Goal: Task Accomplishment & Management: Complete application form

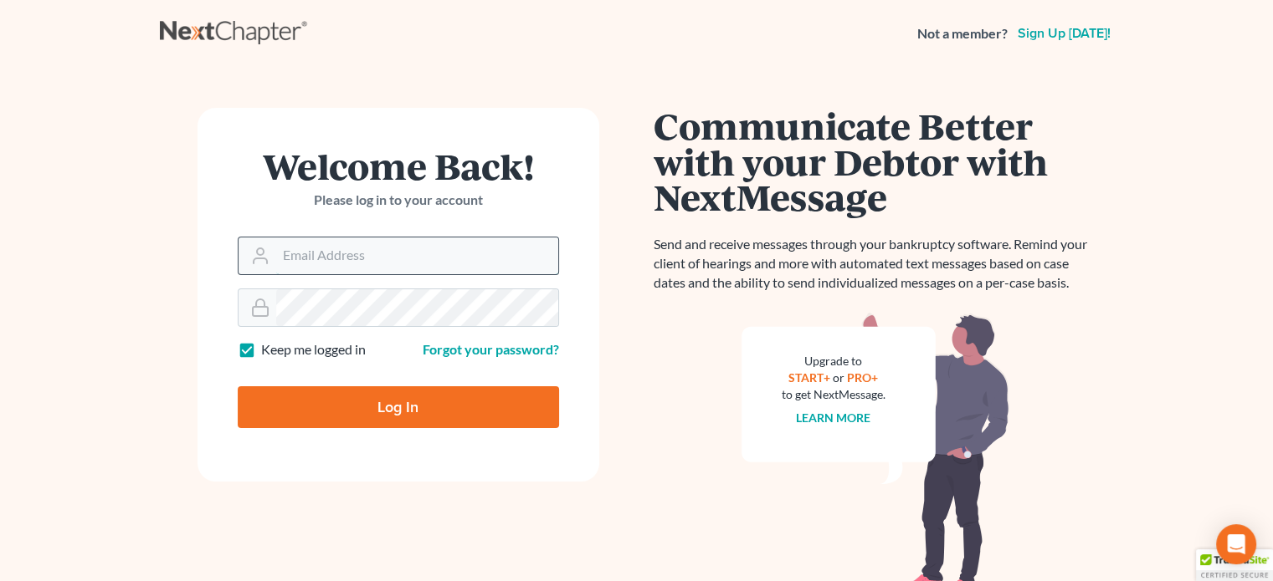
click at [302, 262] on input "Email Address" at bounding box center [417, 256] width 282 height 37
type input "[EMAIL_ADDRESS][DOMAIN_NAME]"
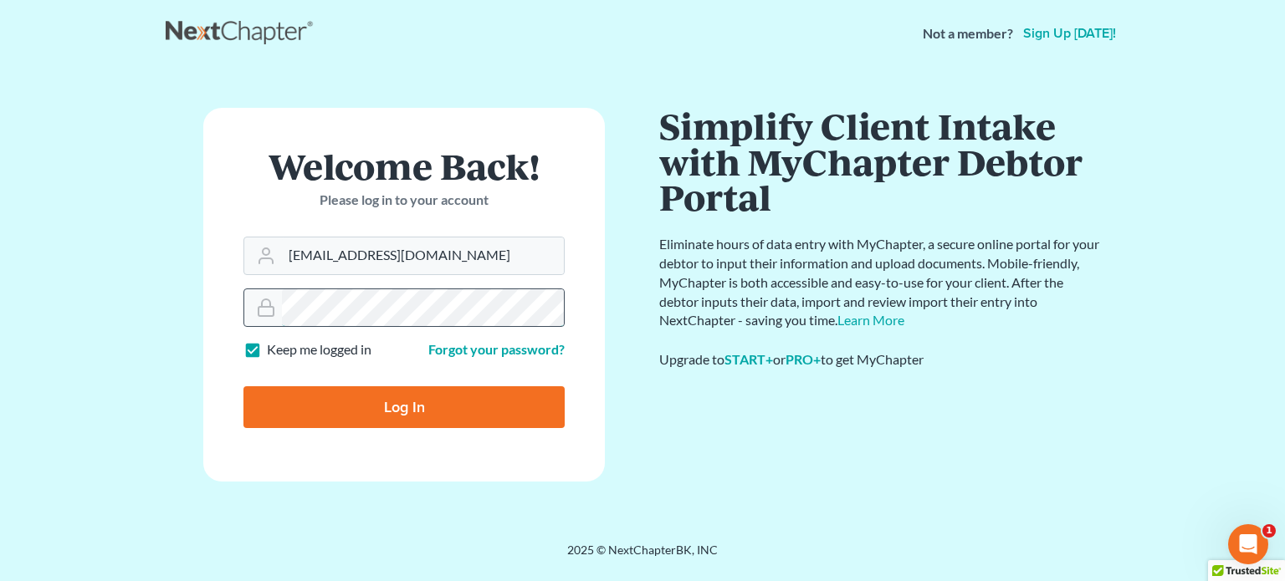
click at [243, 387] on input "Log In" at bounding box center [403, 408] width 321 height 42
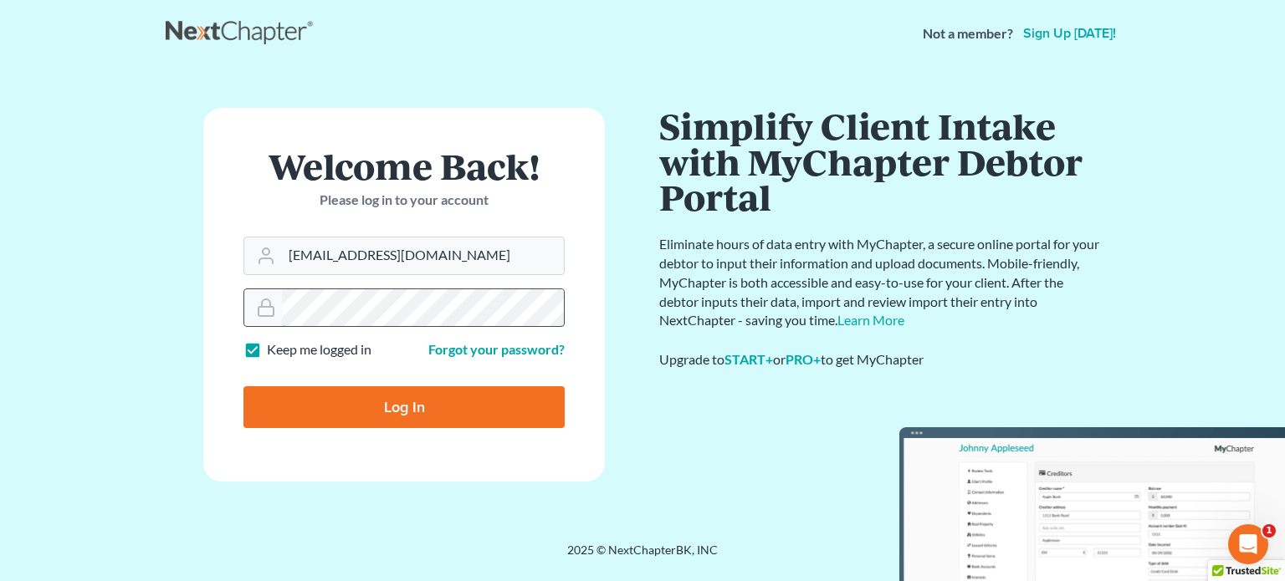
type input "Thinking..."
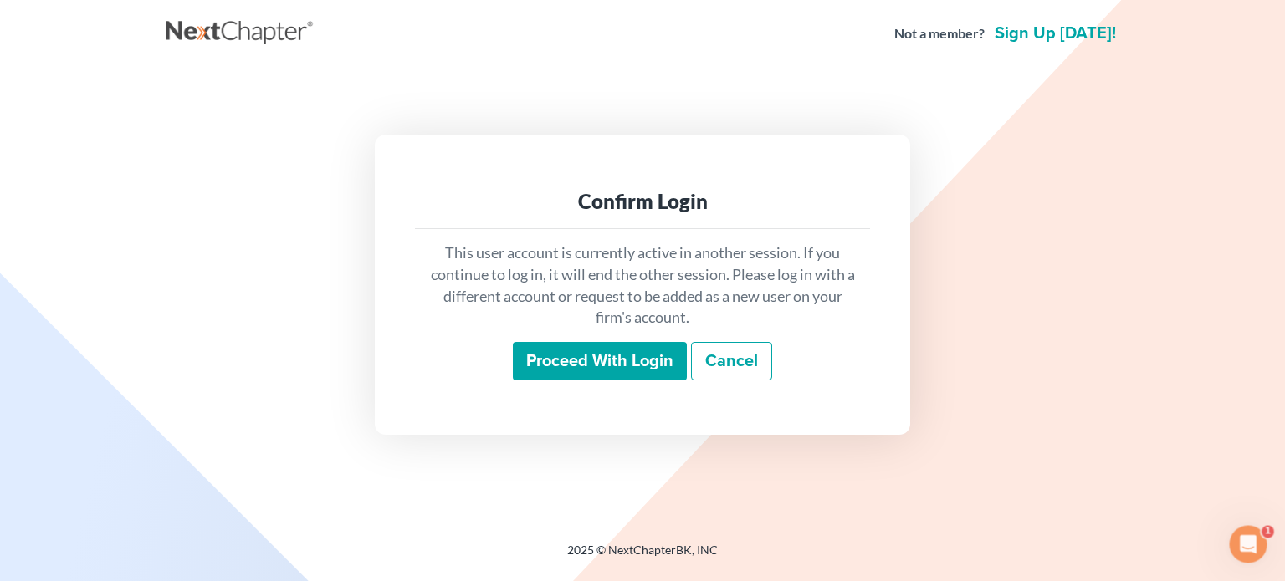
click at [561, 361] on input "Proceed with login" at bounding box center [600, 361] width 174 height 38
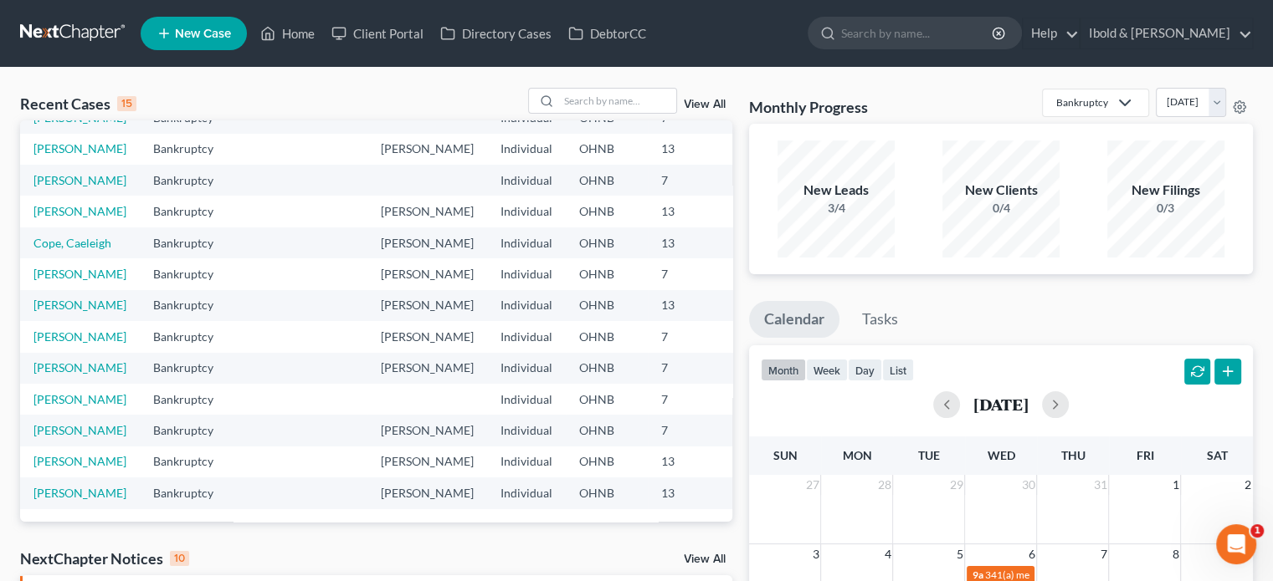
scroll to position [84, 0]
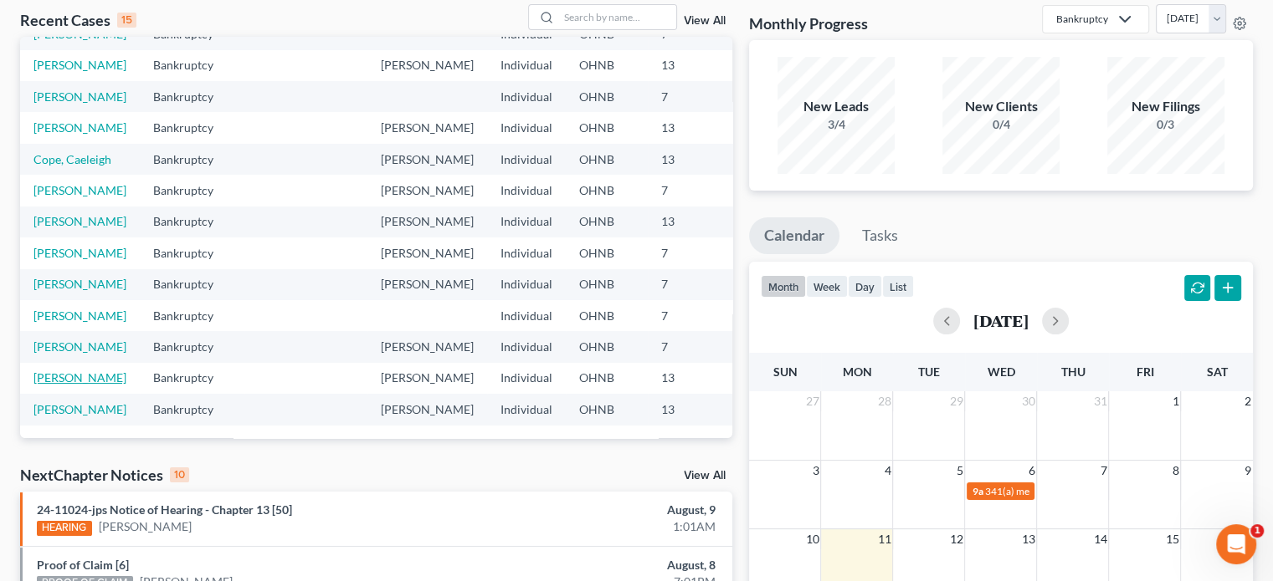
click at [45, 371] on link "Elias, Ramon" at bounding box center [79, 378] width 93 height 14
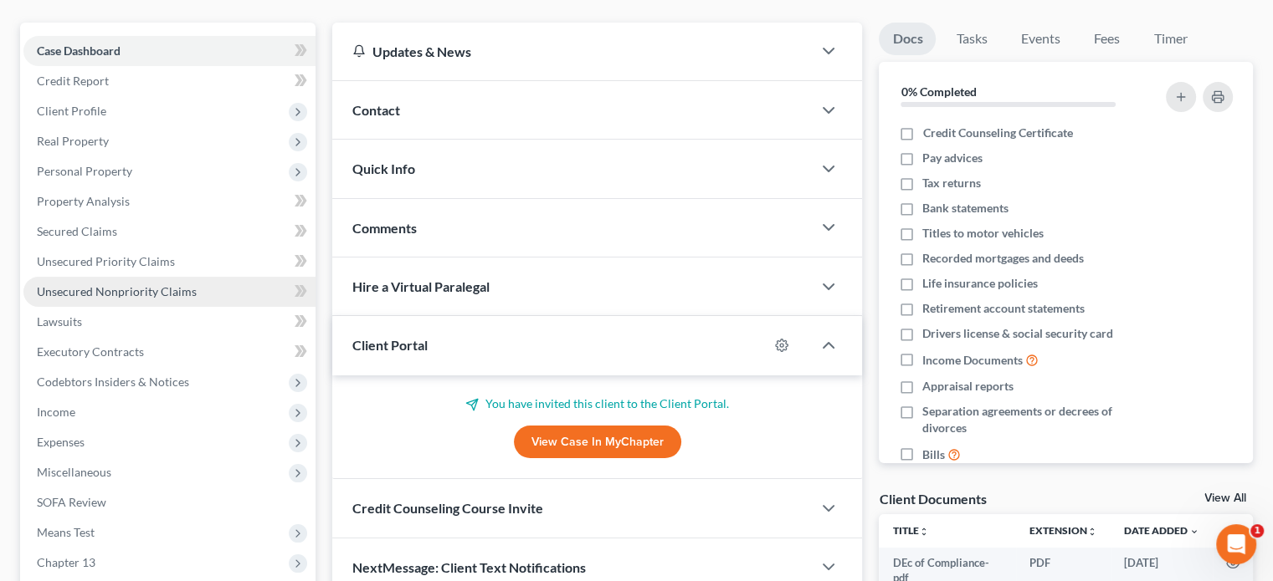
scroll to position [167, 0]
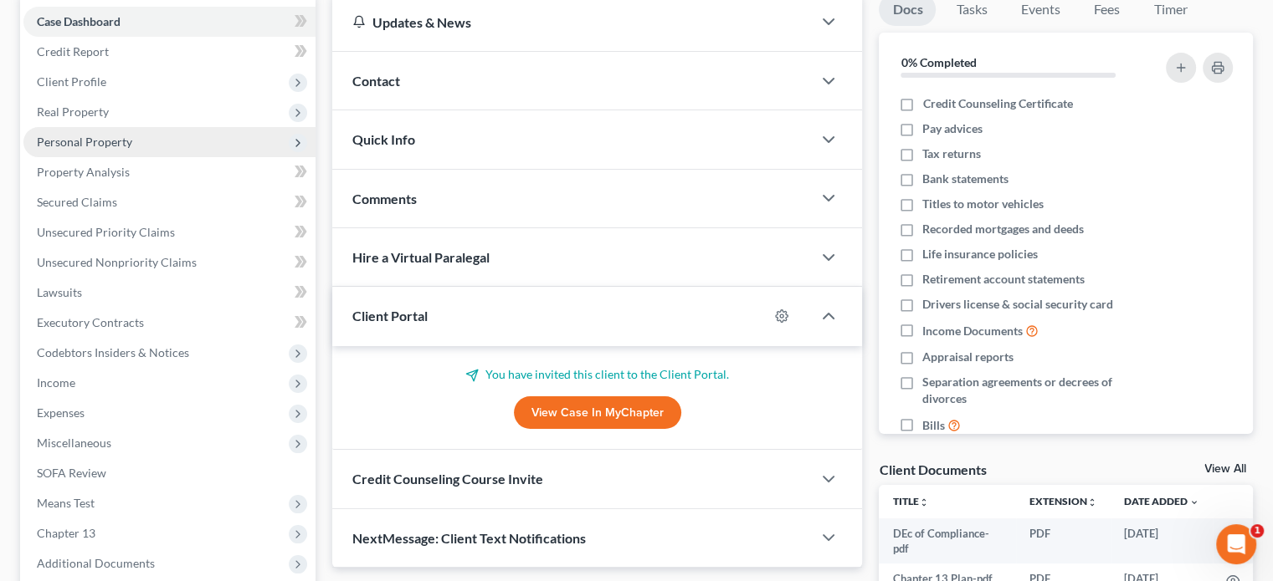
click at [87, 137] on span "Personal Property" at bounding box center [84, 142] width 95 height 14
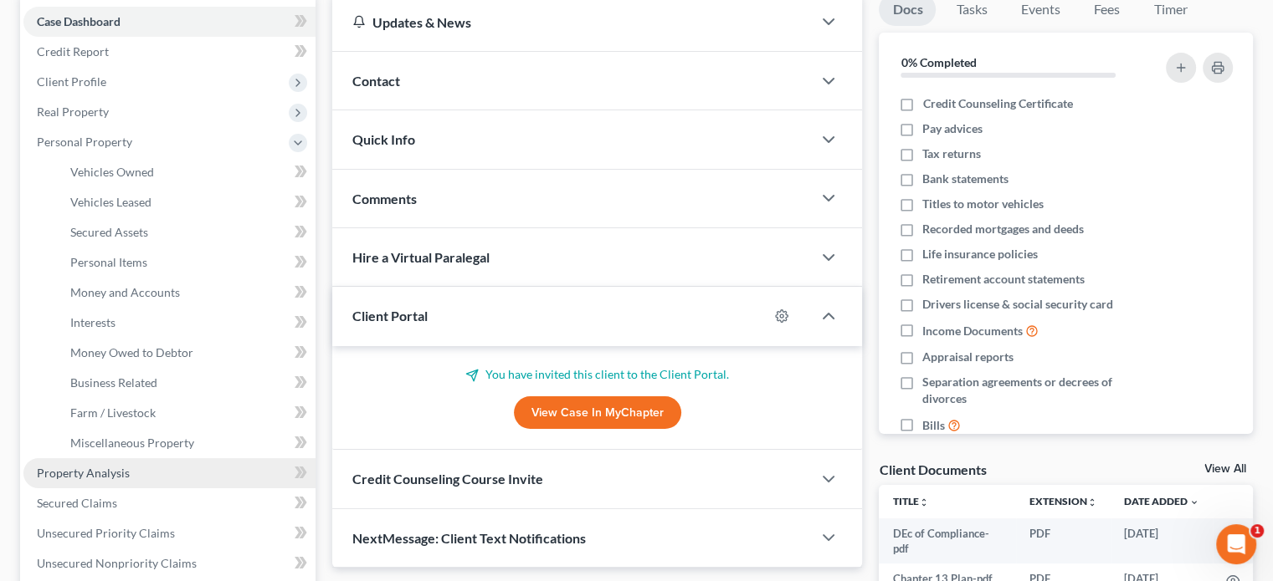
click at [71, 467] on span "Property Analysis" at bounding box center [83, 473] width 93 height 14
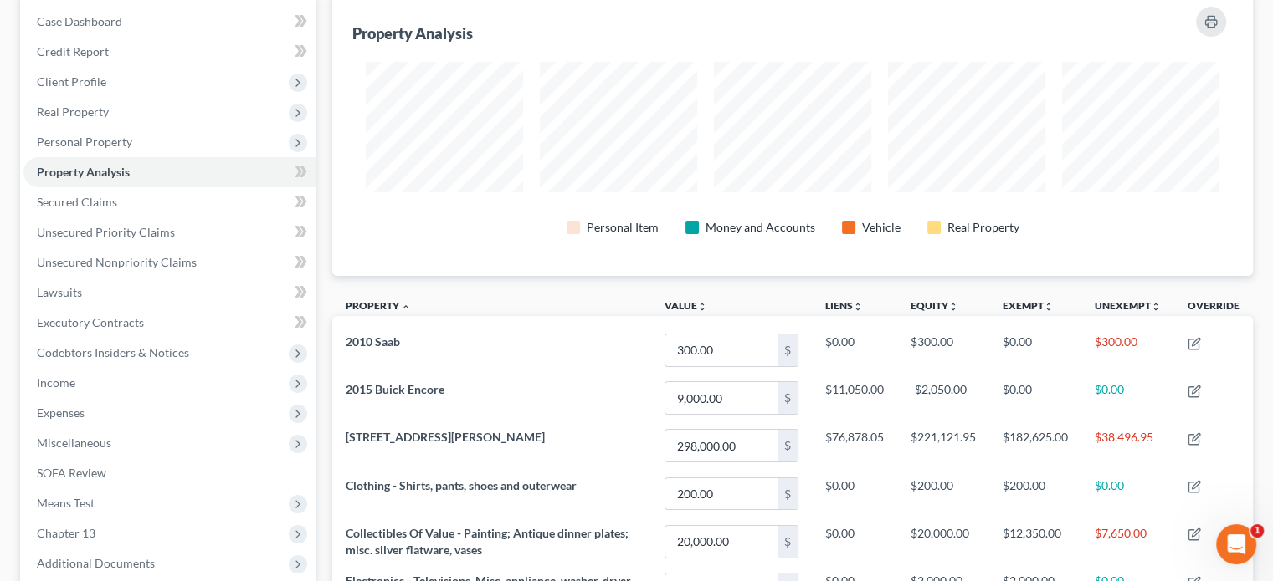
scroll to position [251, 0]
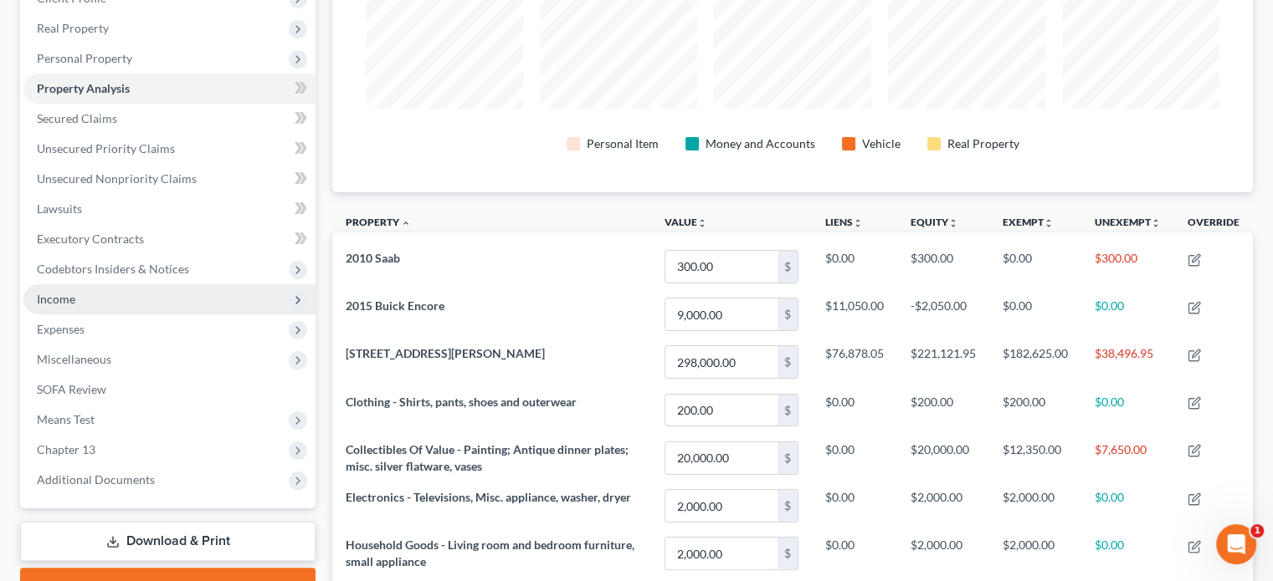
click at [108, 294] on span "Income" at bounding box center [169, 299] width 292 height 30
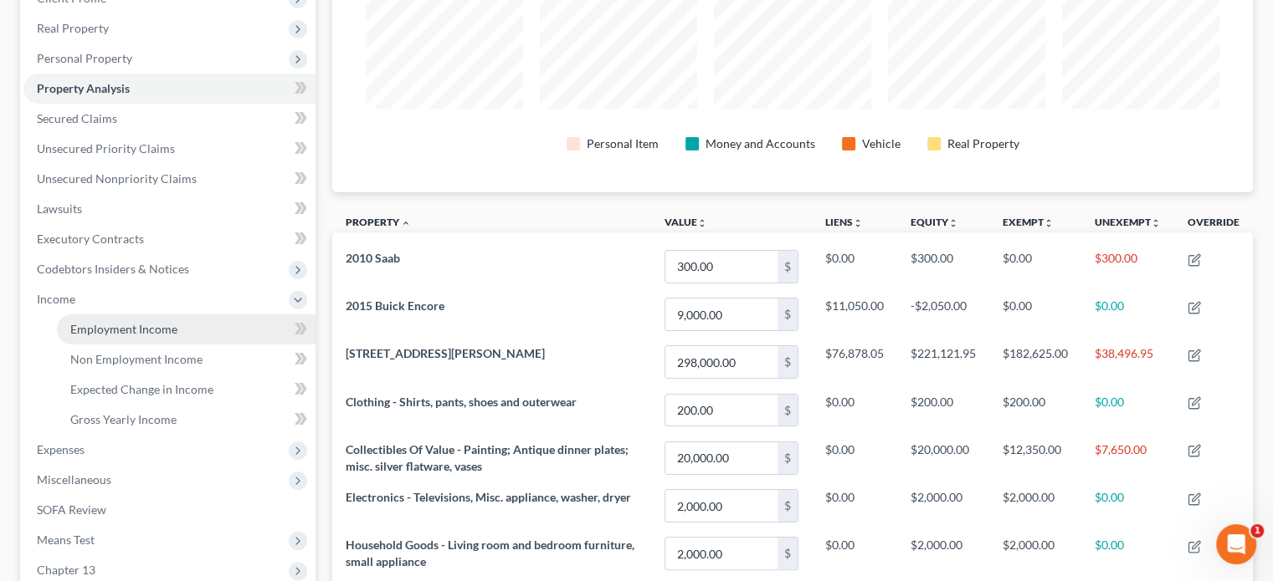
click at [98, 328] on span "Employment Income" at bounding box center [123, 329] width 107 height 14
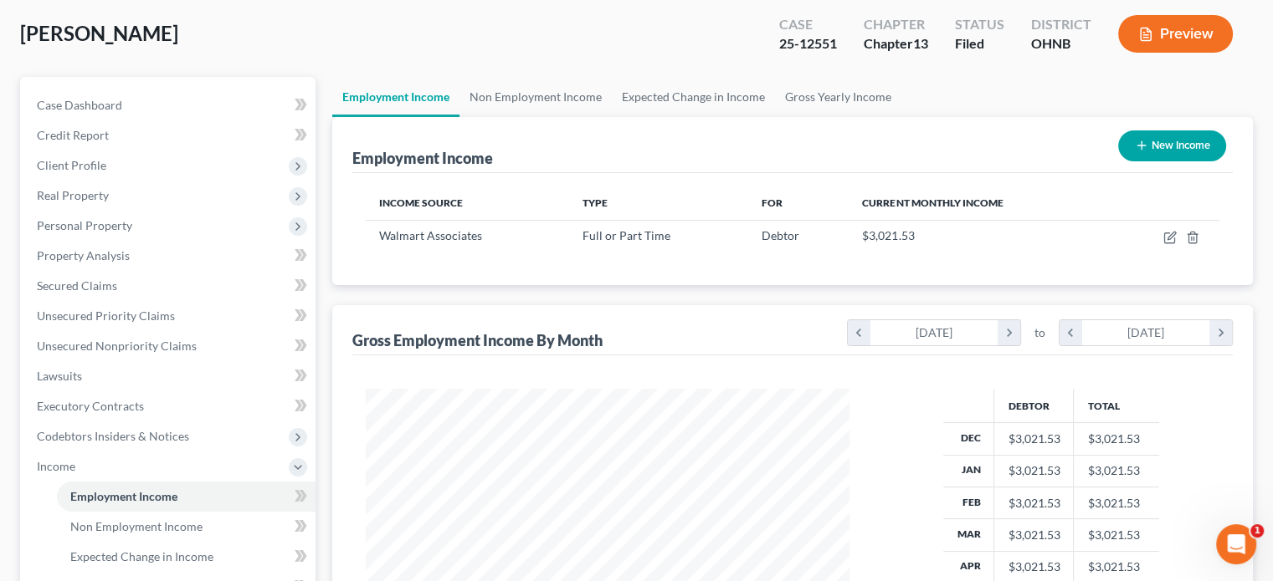
scroll to position [167, 0]
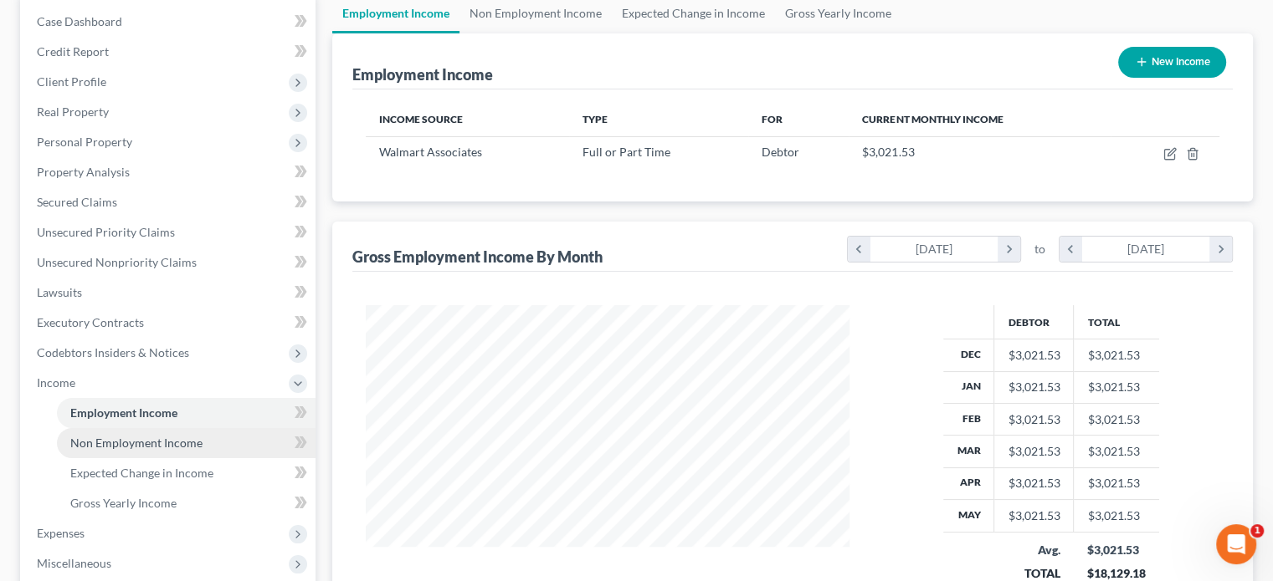
click at [127, 448] on span "Non Employment Income" at bounding box center [136, 443] width 132 height 14
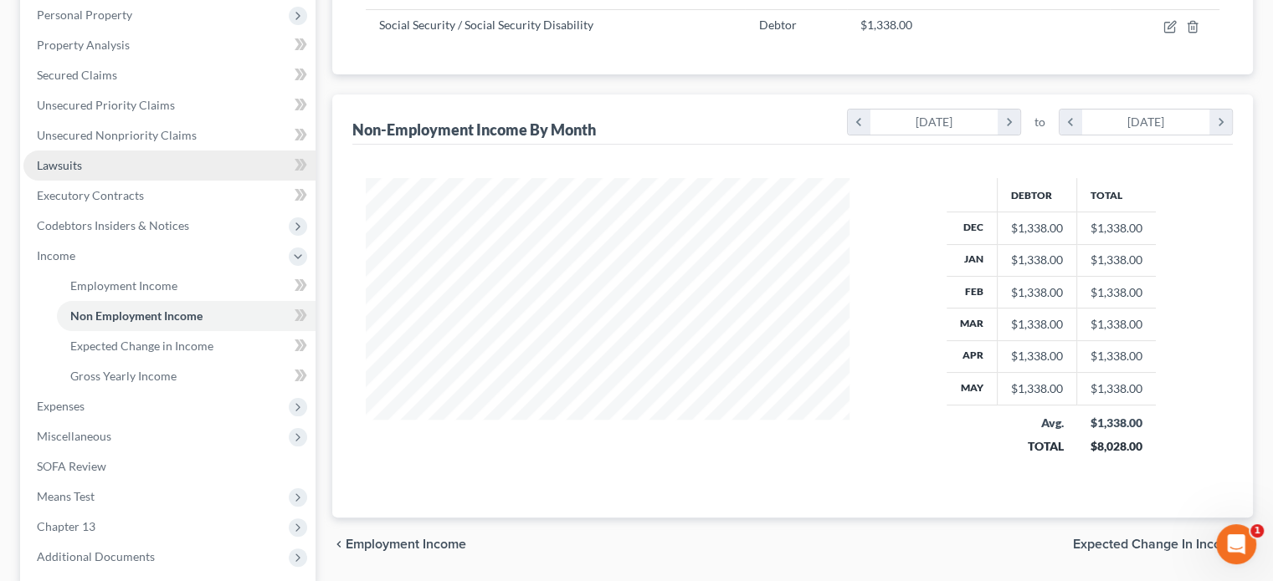
scroll to position [335, 0]
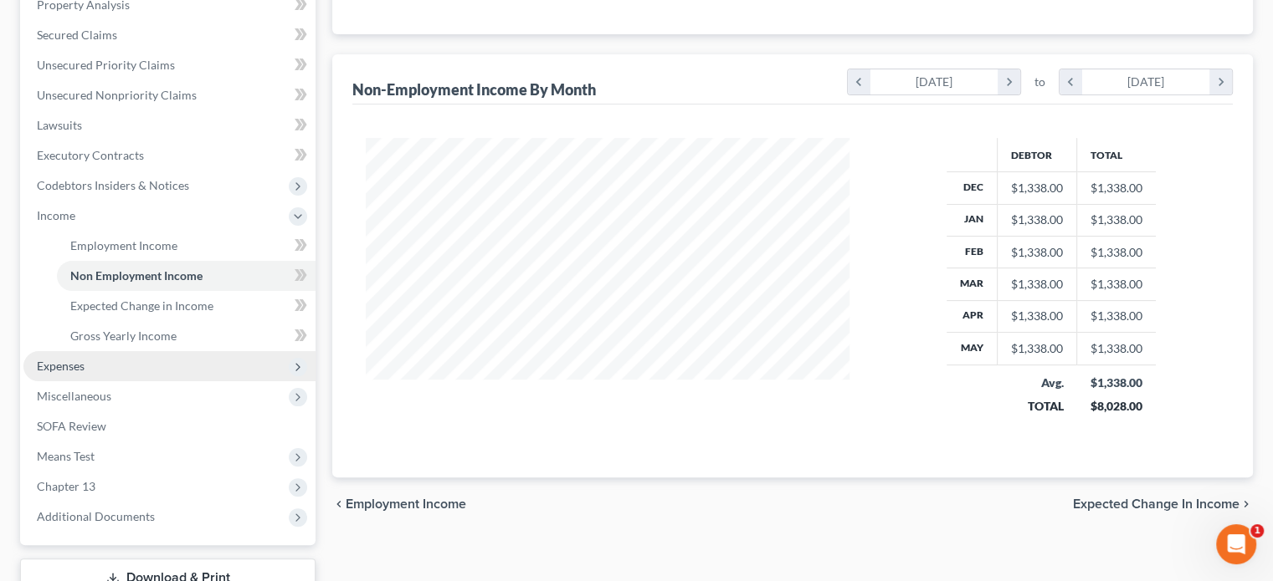
click at [78, 370] on span "Expenses" at bounding box center [61, 366] width 48 height 14
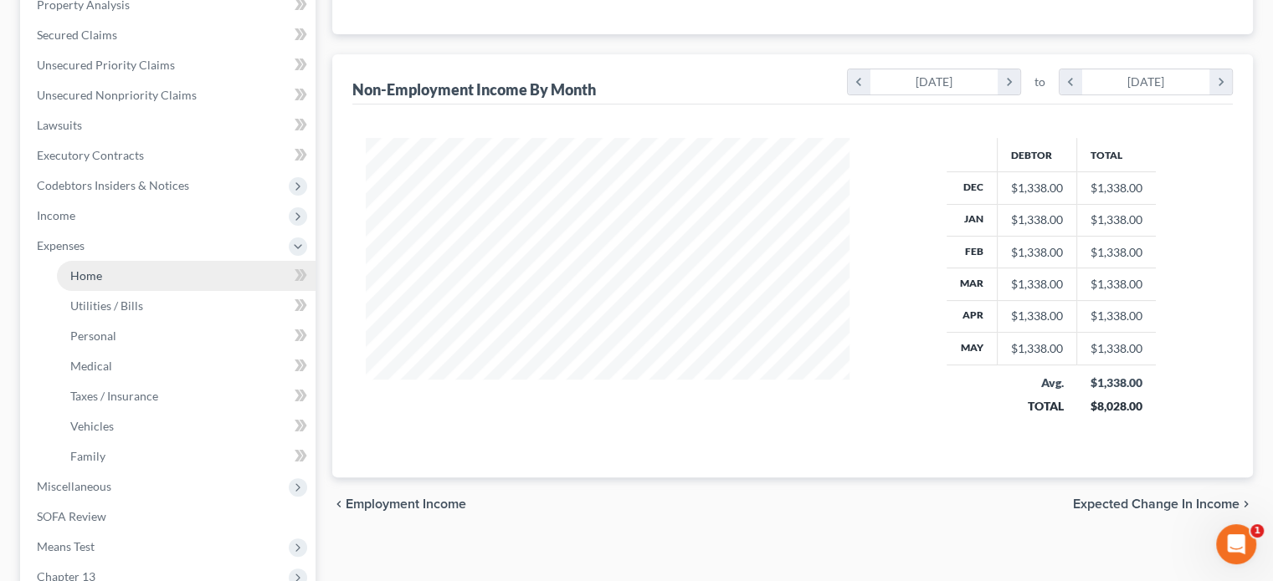
click at [97, 278] on span "Home" at bounding box center [86, 276] width 32 height 14
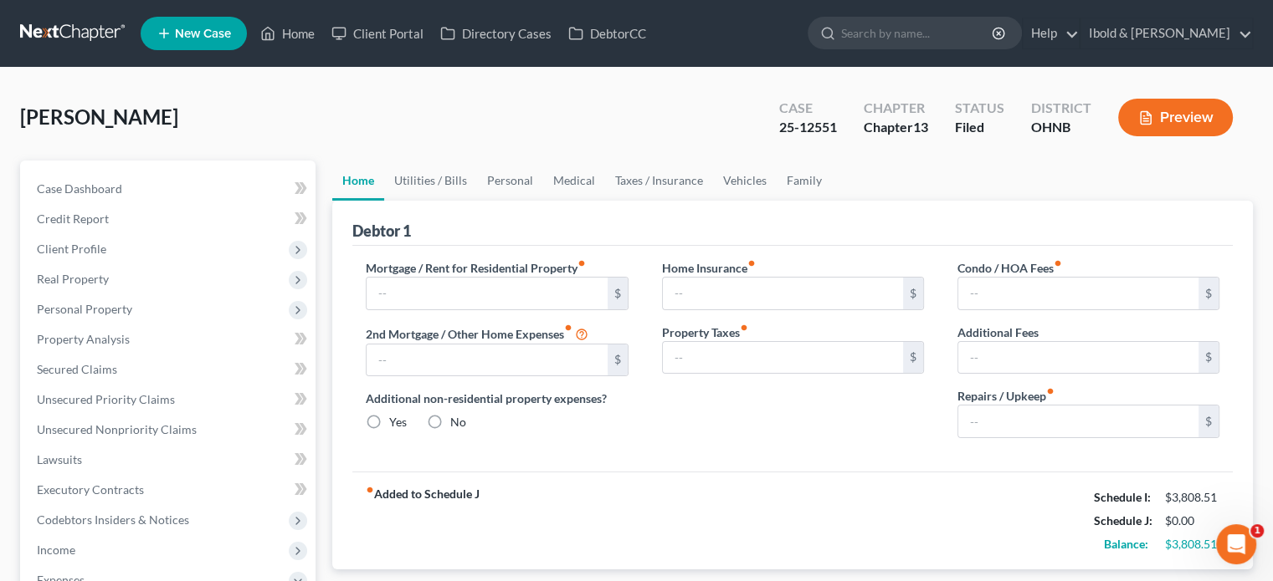
type input "0.00"
radio input "true"
type input "100.00"
type input "0.00"
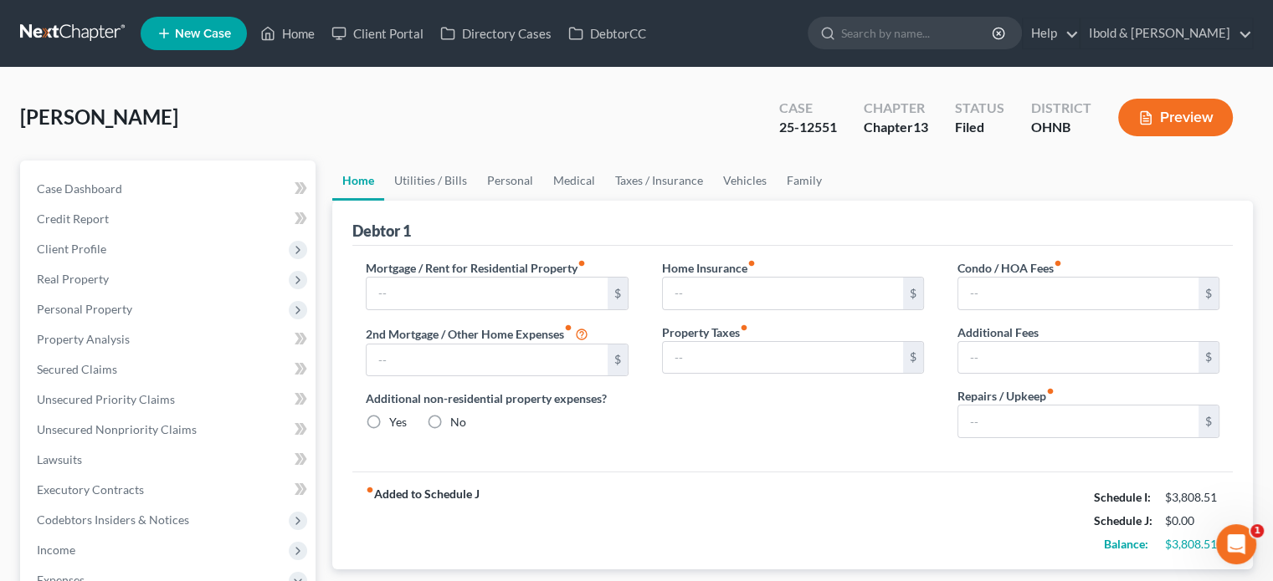
type input "0.00"
type input "100.00"
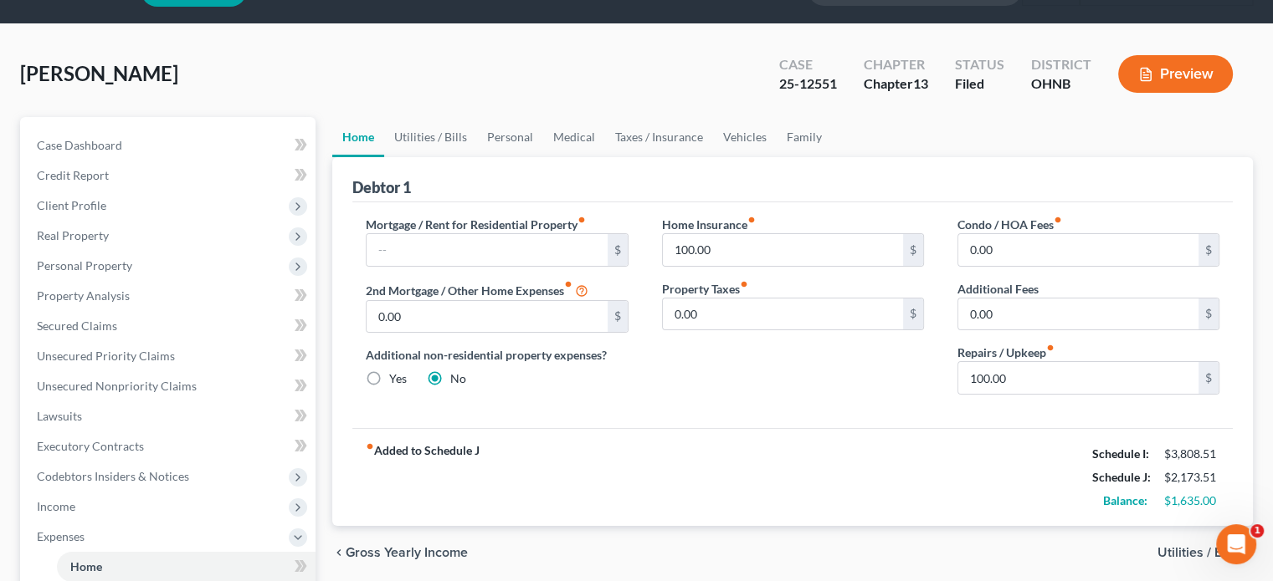
scroll to position [84, 0]
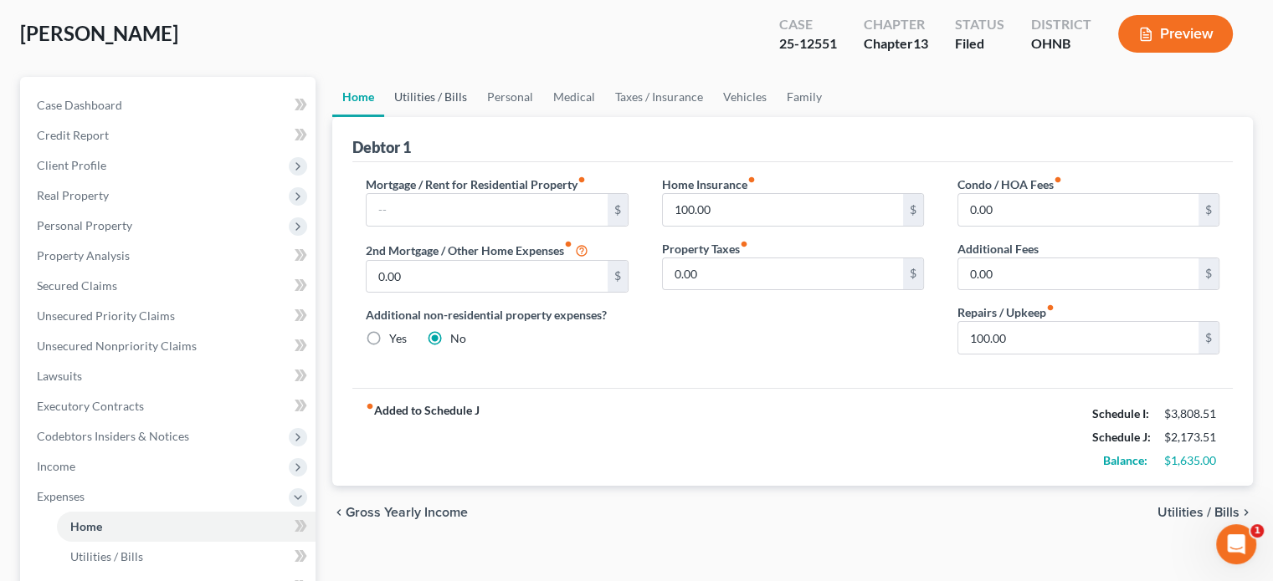
click at [423, 94] on link "Utilities / Bills" at bounding box center [430, 97] width 93 height 40
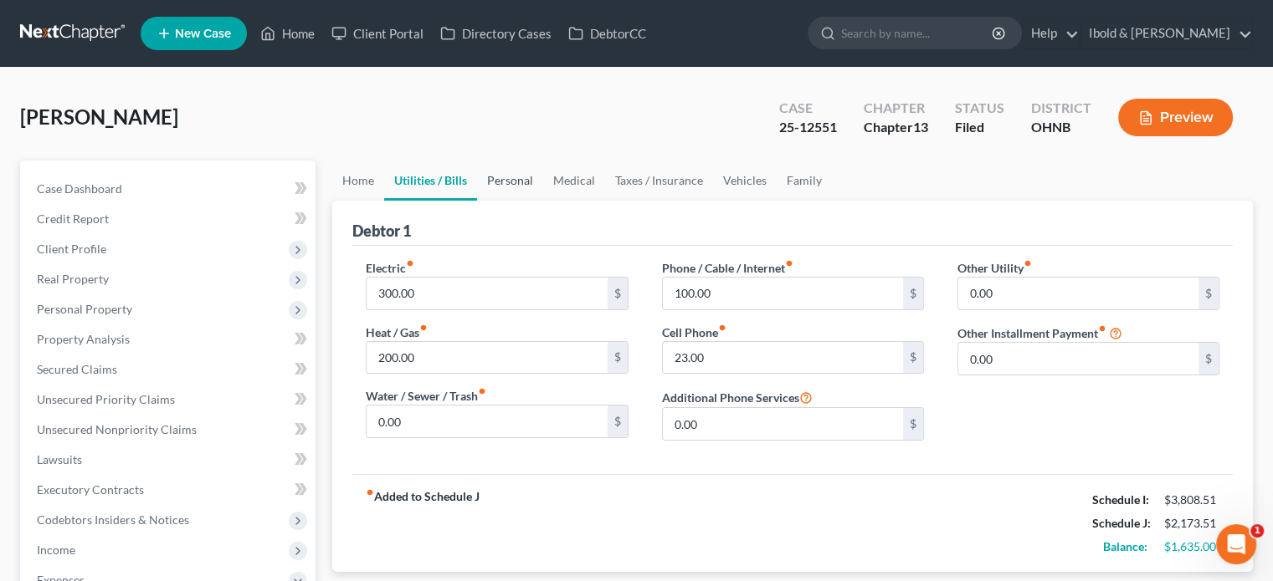
click at [528, 182] on link "Personal" at bounding box center [510, 181] width 66 height 40
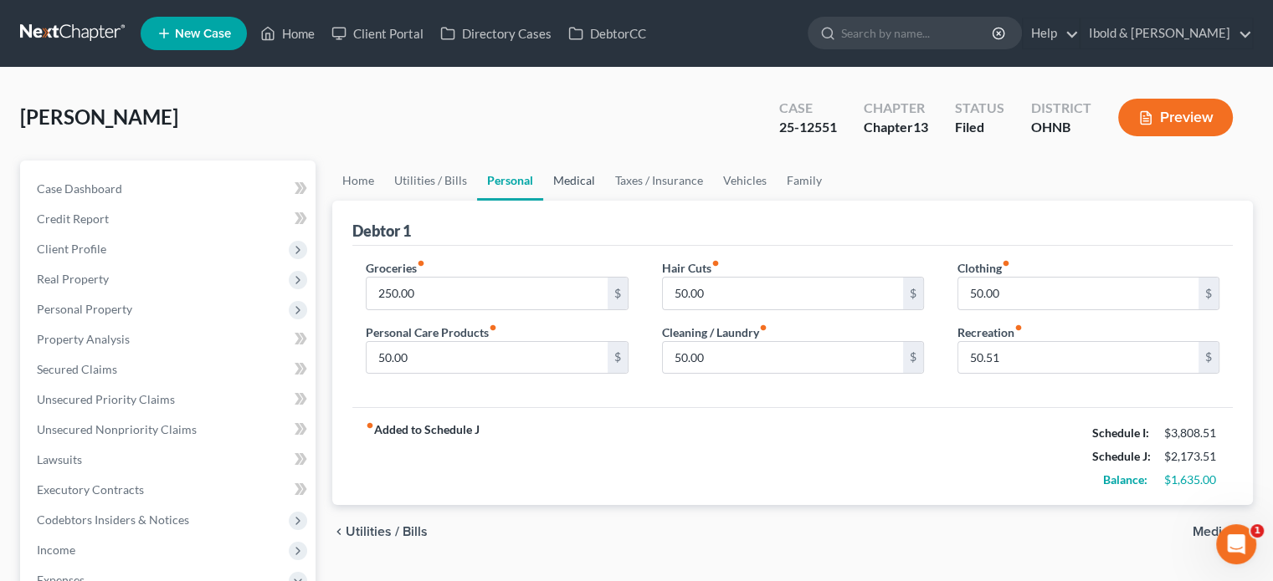
click at [566, 185] on link "Medical" at bounding box center [574, 181] width 62 height 40
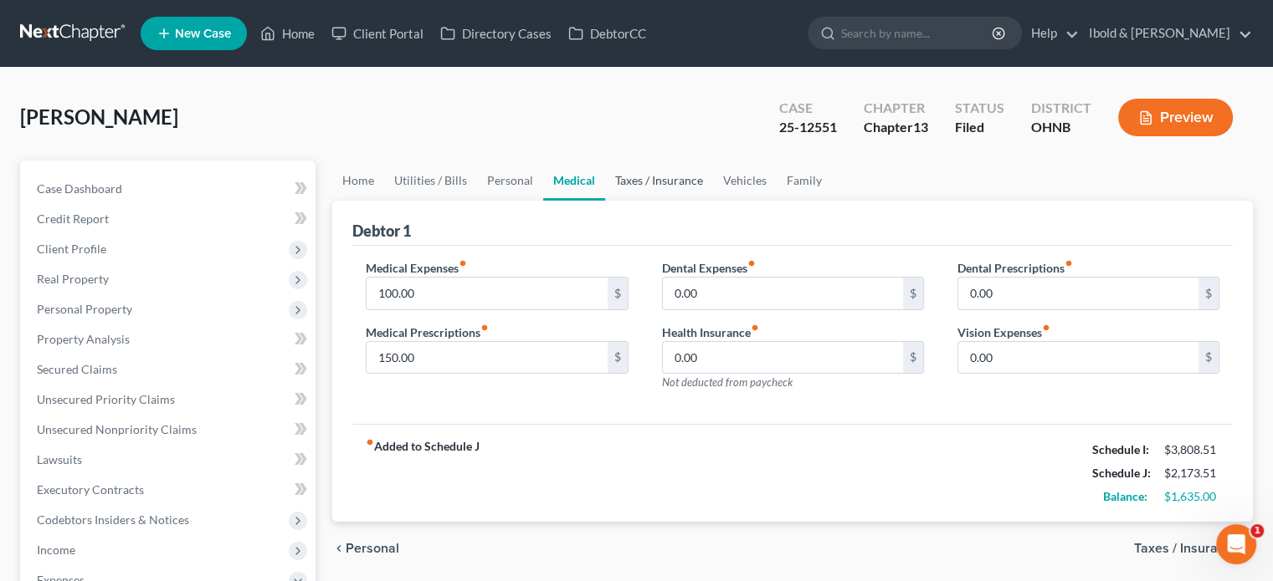
click at [649, 183] on link "Taxes / Insurance" at bounding box center [659, 181] width 108 height 40
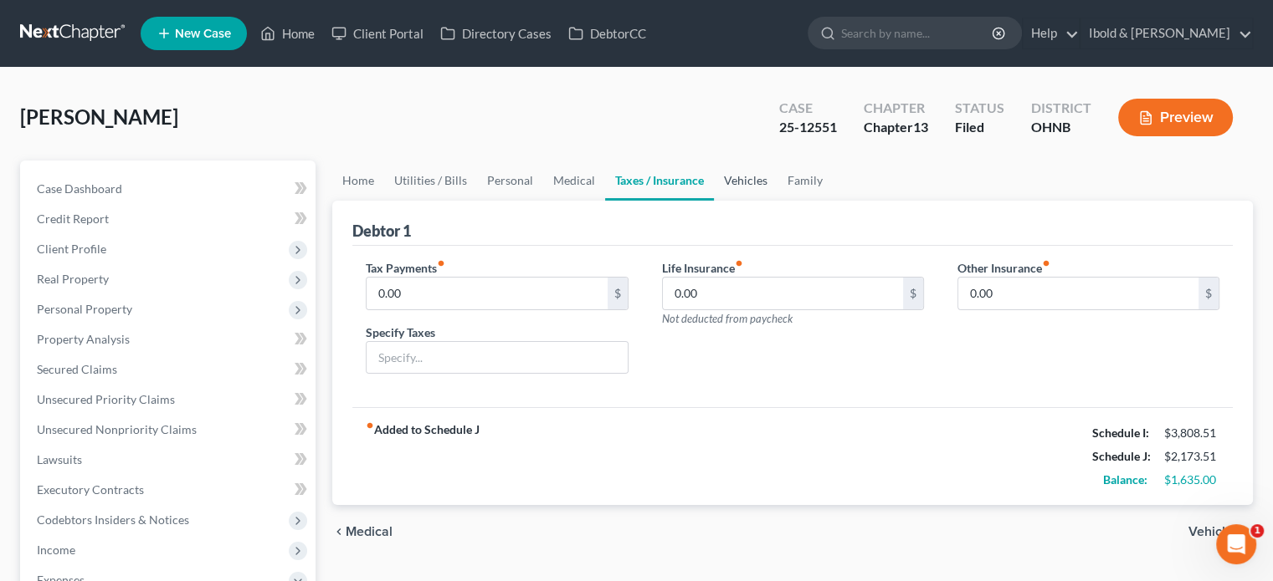
click at [757, 182] on link "Vehicles" at bounding box center [746, 181] width 64 height 40
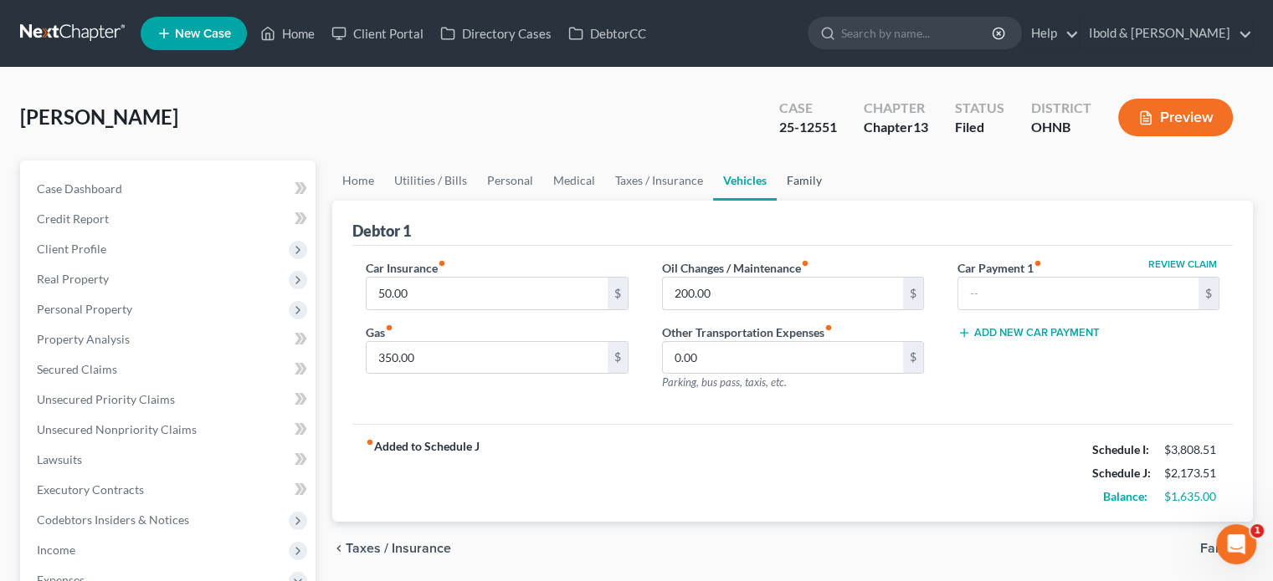
click at [791, 183] on link "Family" at bounding box center [803, 181] width 55 height 40
